Goal: Register for event/course

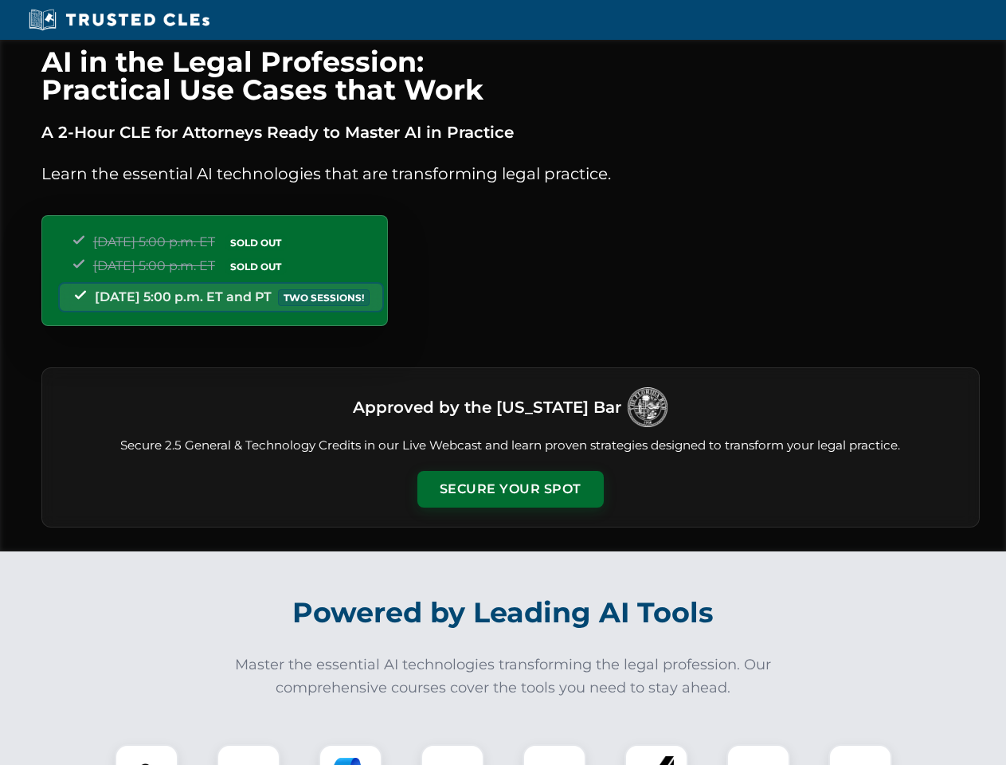
click at [510, 489] on button "Secure Your Spot" at bounding box center [511, 489] width 186 height 37
click at [147, 755] on img at bounding box center [147, 776] width 46 height 46
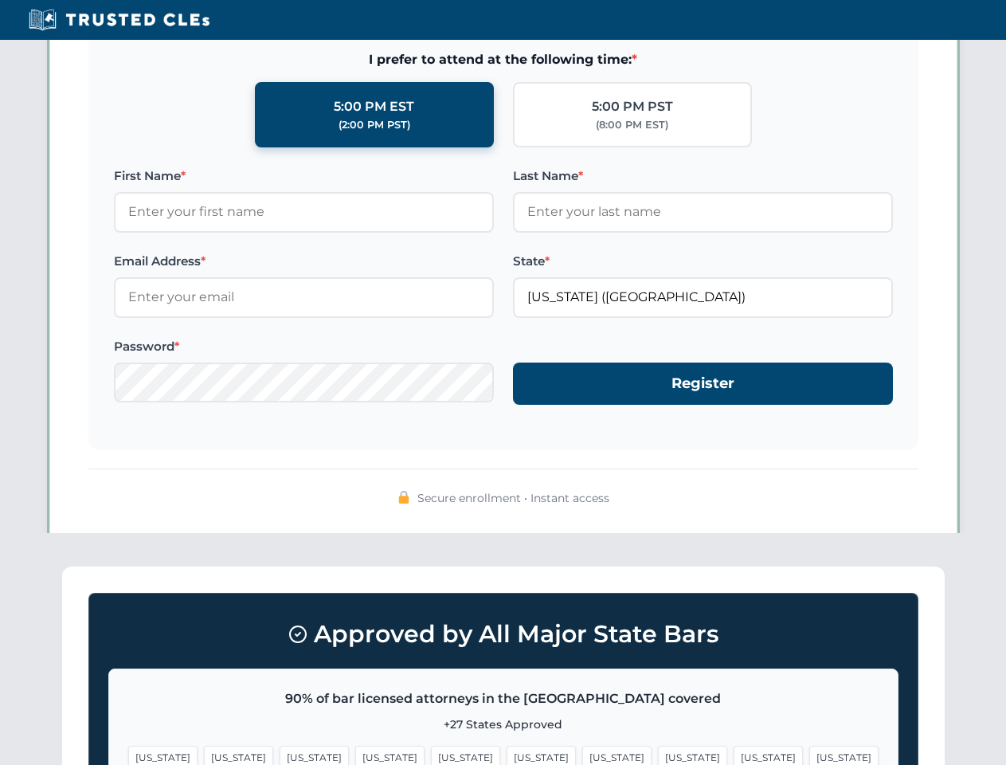
click at [582, 755] on span "[US_STATE]" at bounding box center [616, 757] width 69 height 23
click at [734, 755] on span "[US_STATE]" at bounding box center [768, 757] width 69 height 23
